Goal: Complete application form

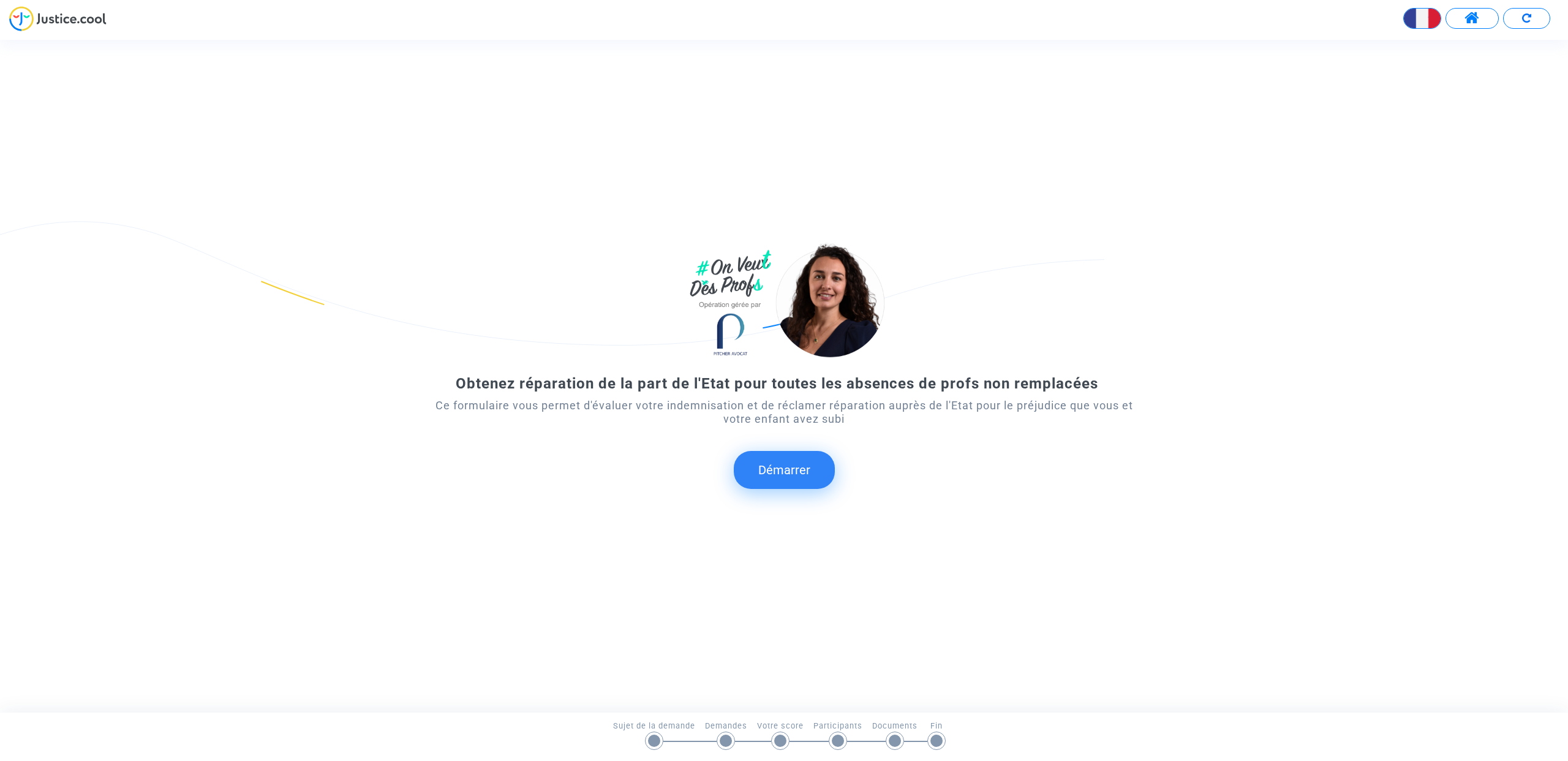
click at [775, 466] on button "Démarrer" at bounding box center [784, 469] width 101 height 38
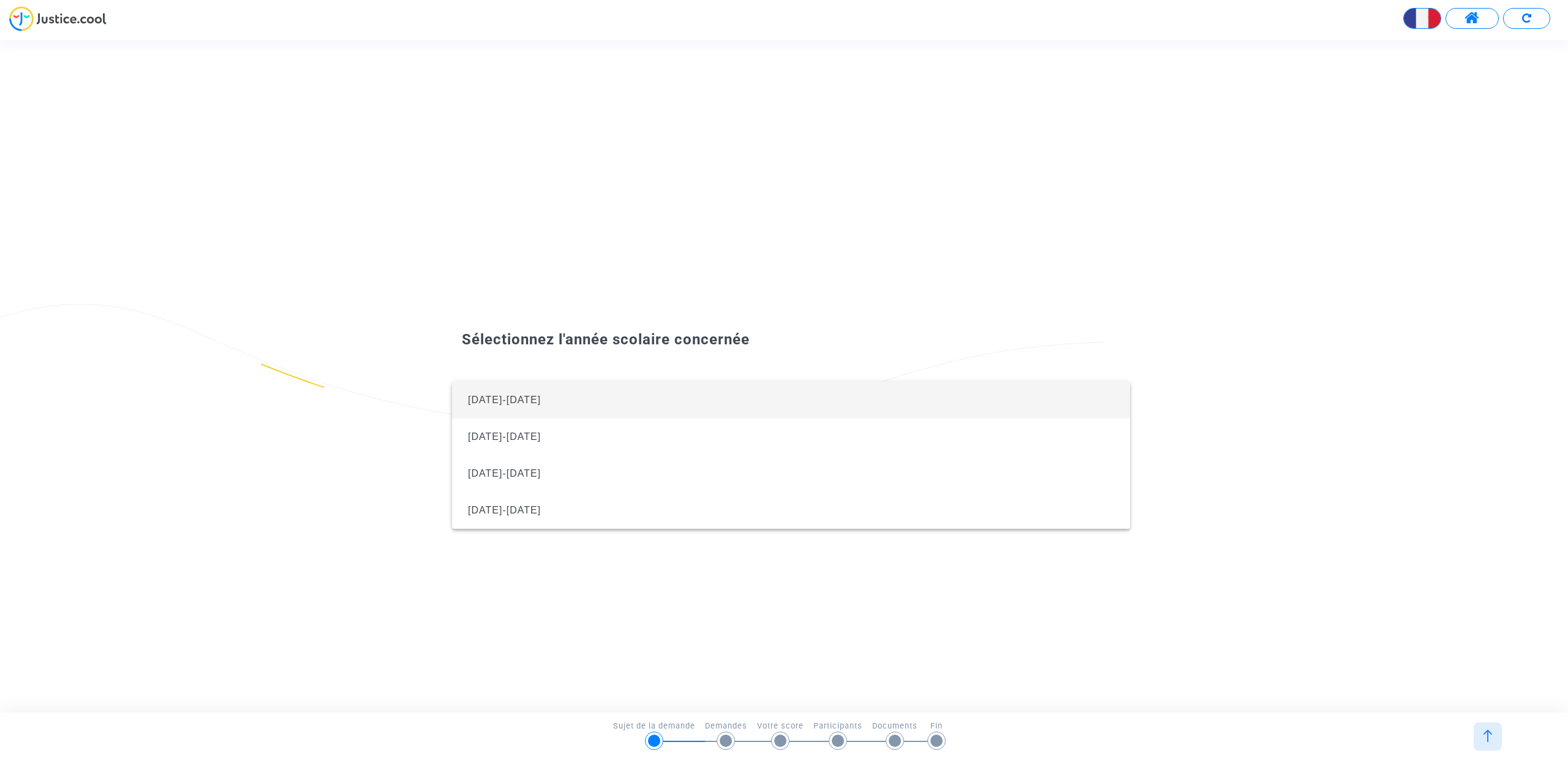
click at [588, 395] on span "[DATE]-[DATE]" at bounding box center [791, 399] width 658 height 37
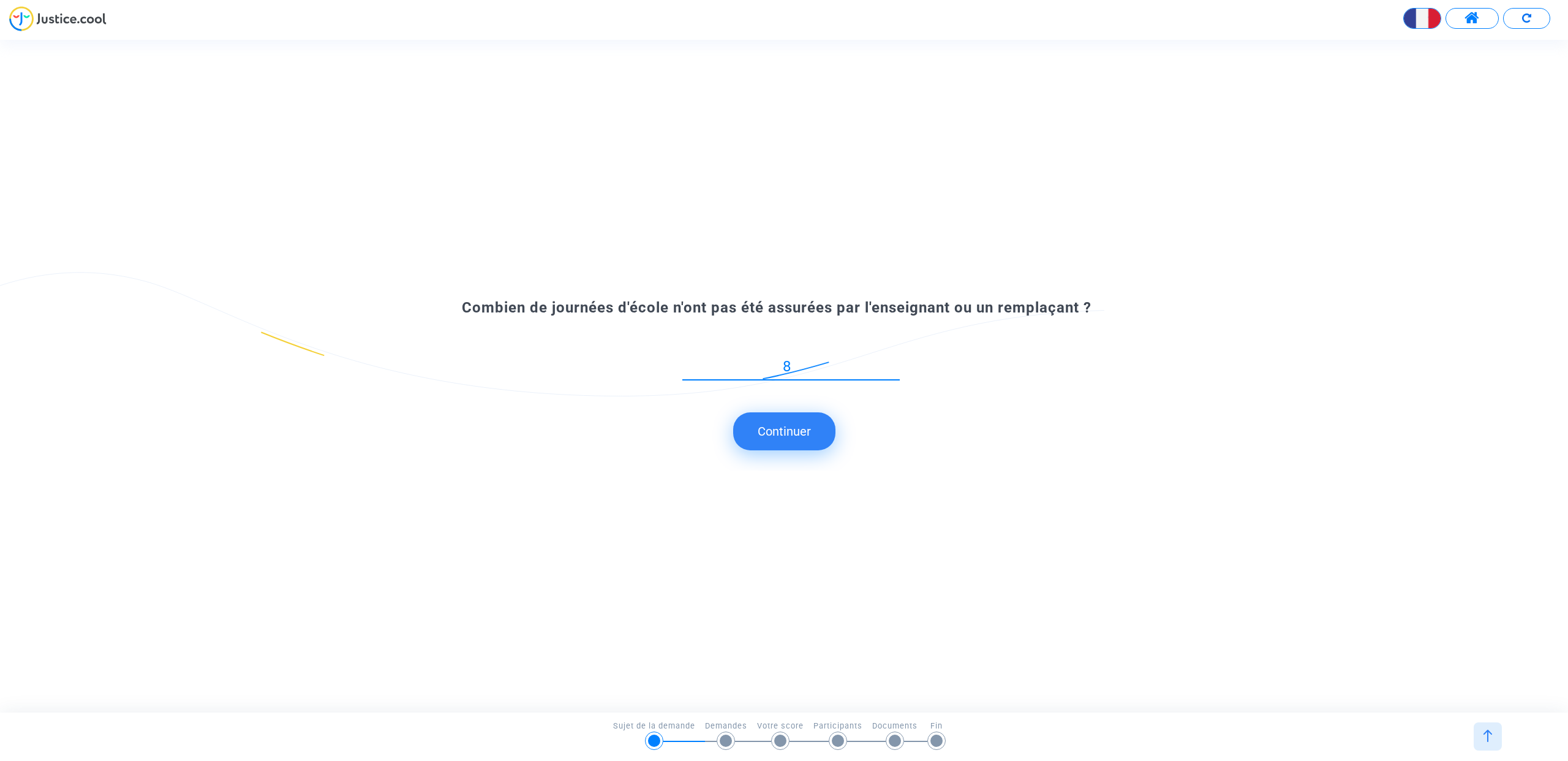
type input "8"
click at [786, 436] on button "Continuer" at bounding box center [784, 431] width 102 height 38
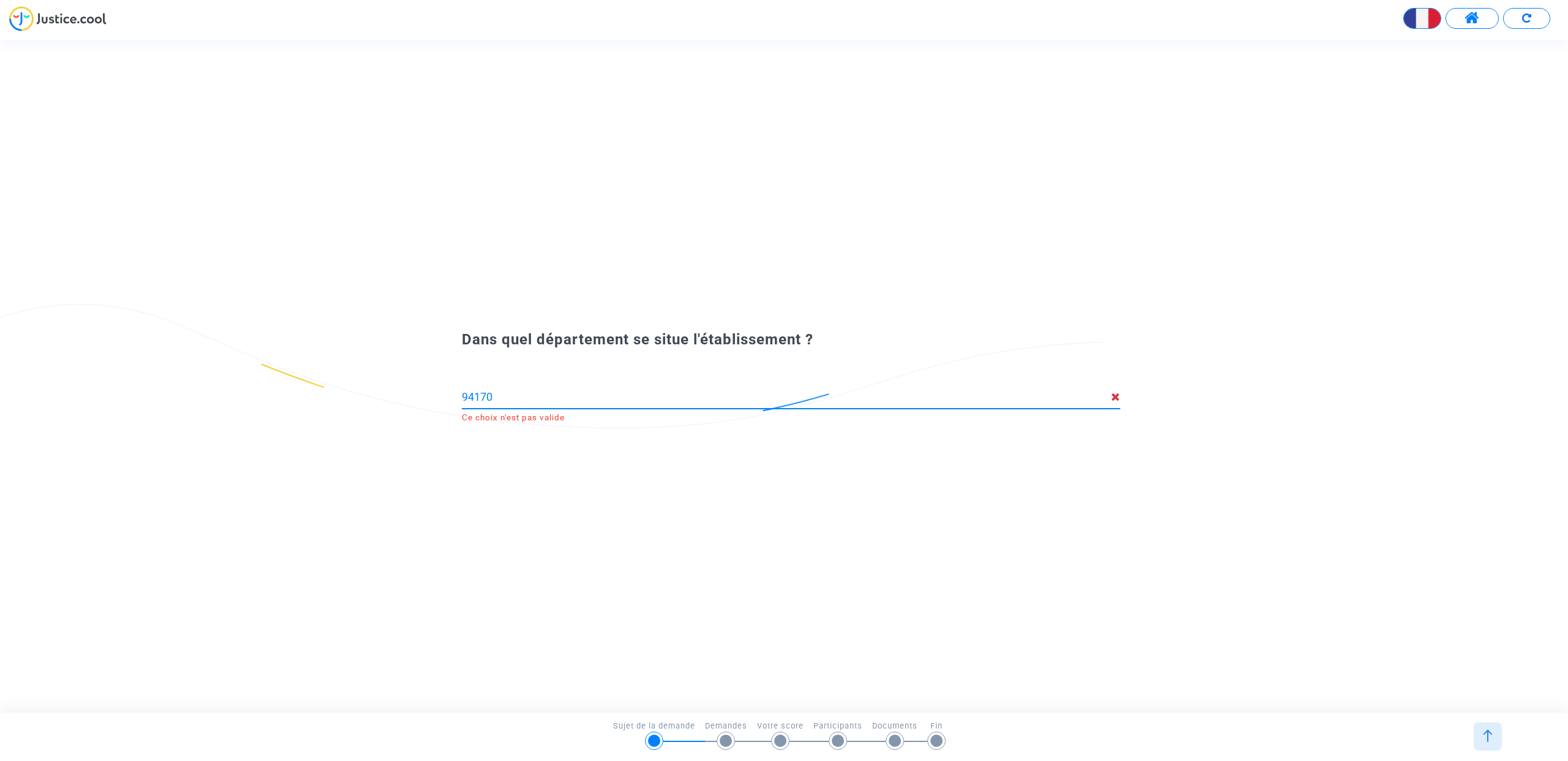
drag, startPoint x: 476, startPoint y: 398, endPoint x: 527, endPoint y: 398, distance: 51.0
click at [510, 398] on input "94170" at bounding box center [786, 397] width 649 height 13
click at [564, 423] on span "[GEOGRAPHIC_DATA] (94)" at bounding box center [545, 423] width 135 height 11
type input "[GEOGRAPHIC_DATA] (94)"
click at [562, 400] on input at bounding box center [791, 397] width 658 height 13
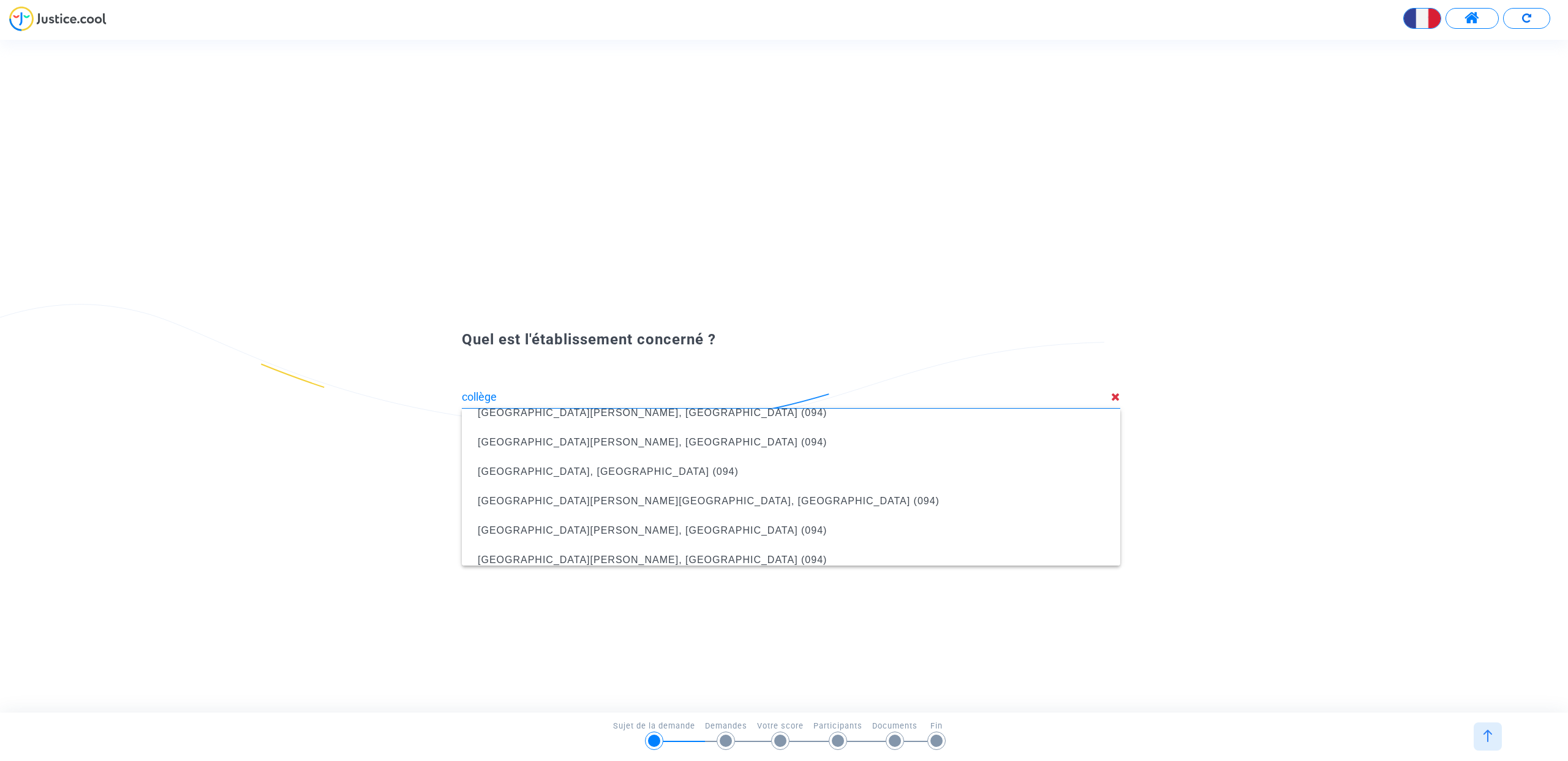
scroll to position [137, 0]
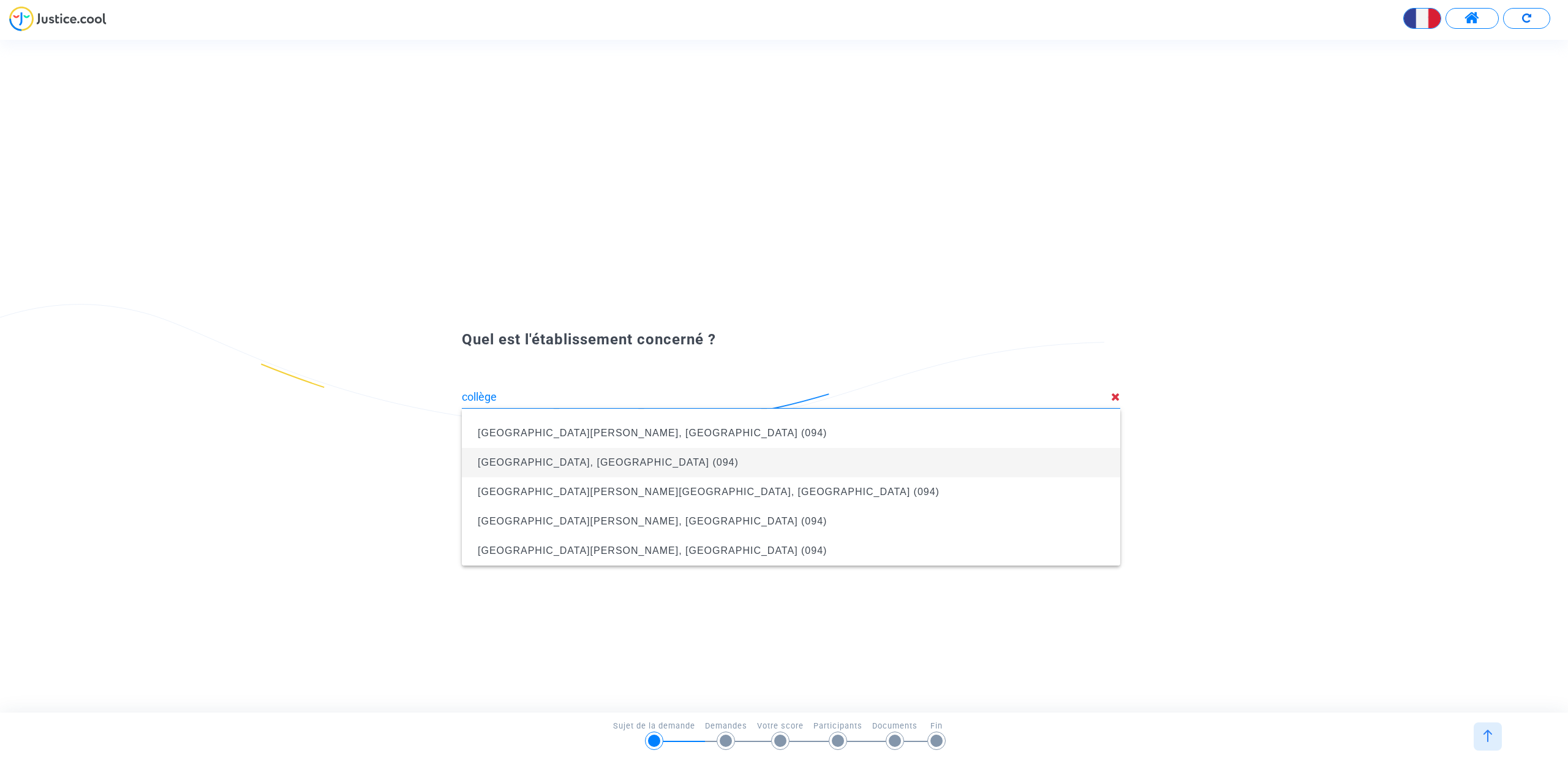
click at [575, 465] on span "[GEOGRAPHIC_DATA], [GEOGRAPHIC_DATA] (094)" at bounding box center [608, 462] width 261 height 11
type input "[GEOGRAPHIC_DATA], [GEOGRAPHIC_DATA] (094)"
